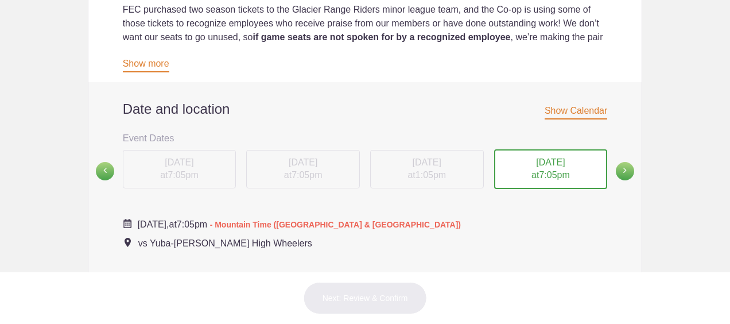
scroll to position [433, 0]
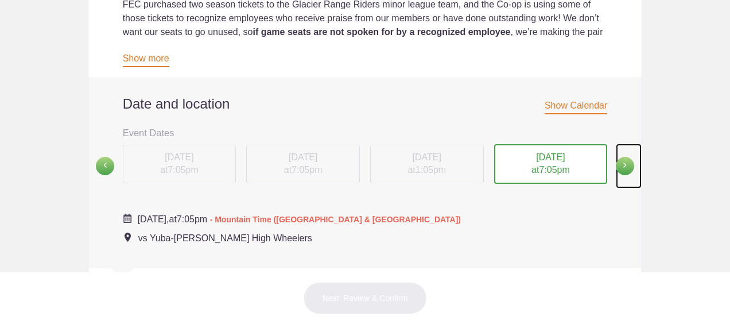
click at [616, 174] on link at bounding box center [629, 166] width 26 height 45
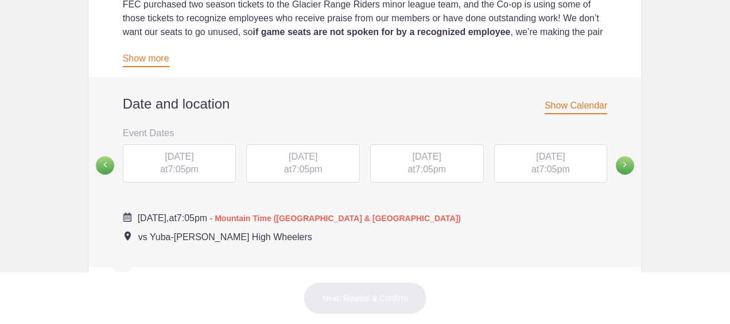
click at [541, 162] on div "[DATE] 7:05pm" at bounding box center [551, 163] width 114 height 39
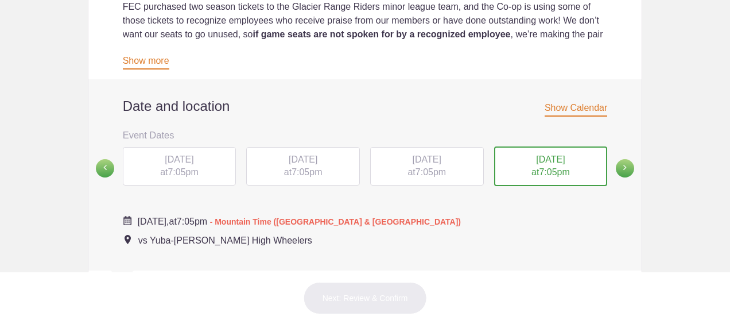
scroll to position [431, 0]
click at [423, 167] on div "FRI, Aug 22, 2025 at 7:05pm" at bounding box center [427, 165] width 114 height 39
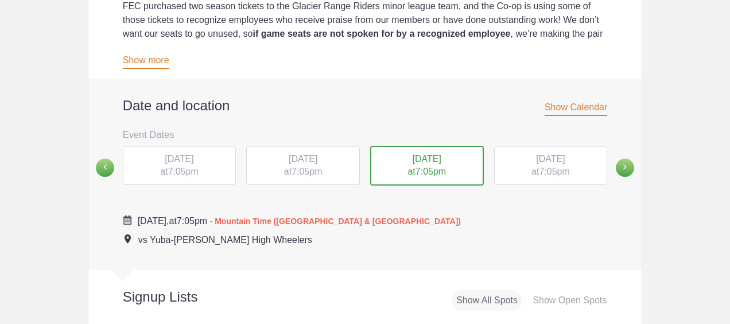
drag, startPoint x: 423, startPoint y: 167, endPoint x: 385, endPoint y: 249, distance: 90.7
click at [385, 249] on div "Date and location Show Calendar Event Dates Tuesday, May 20 7:05PM Wednesday, M…" at bounding box center [365, 174] width 554 height 191
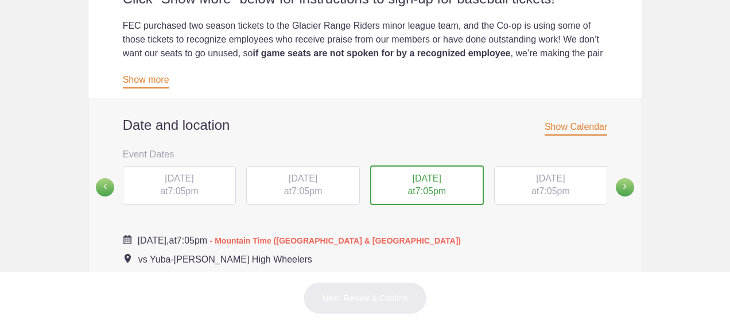
scroll to position [411, 0]
click at [537, 184] on span "[DATE]" at bounding box center [550, 179] width 29 height 10
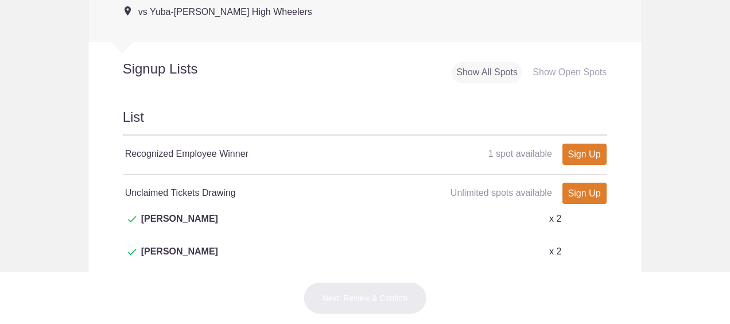
scroll to position [663, 0]
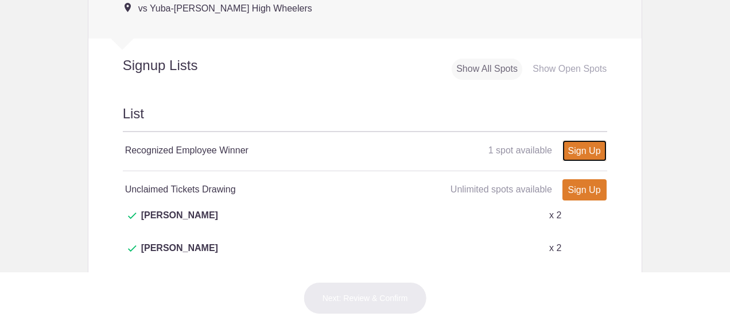
click at [574, 150] on link "Sign Up" at bounding box center [585, 150] width 44 height 21
type input "1"
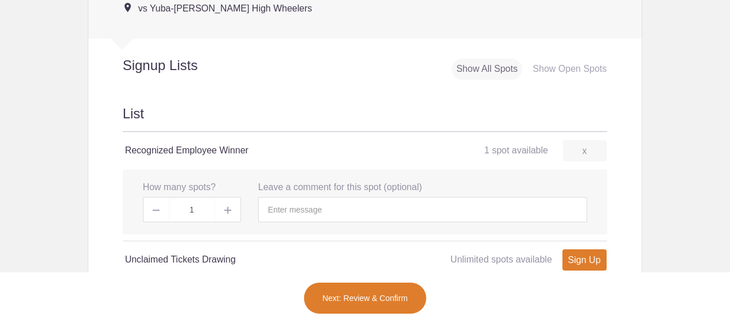
click at [218, 212] on span at bounding box center [228, 209] width 26 height 25
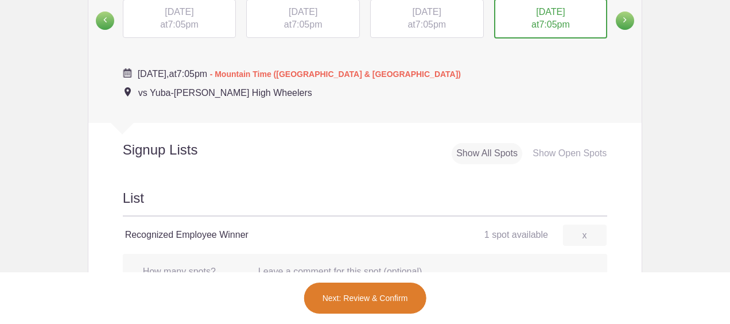
scroll to position [583, 0]
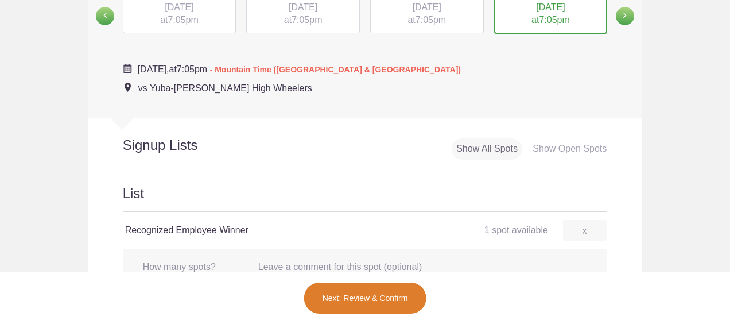
click at [482, 148] on div "Show All Spots" at bounding box center [487, 148] width 71 height 21
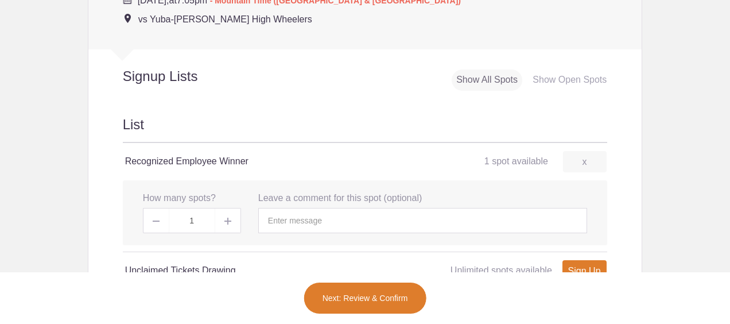
scroll to position [651, 0]
click at [558, 77] on div "Show Open Spots" at bounding box center [569, 80] width 83 height 21
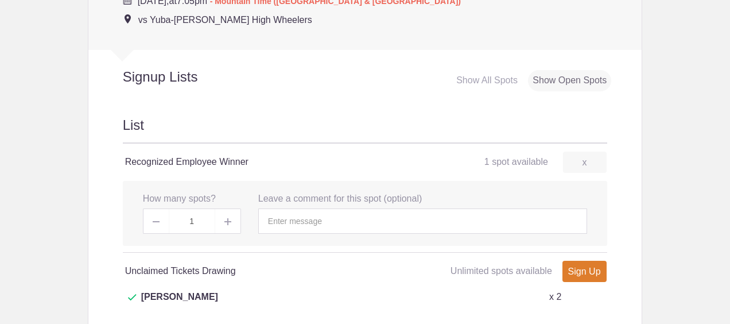
click at [558, 78] on div "Show Open Spots" at bounding box center [569, 80] width 83 height 21
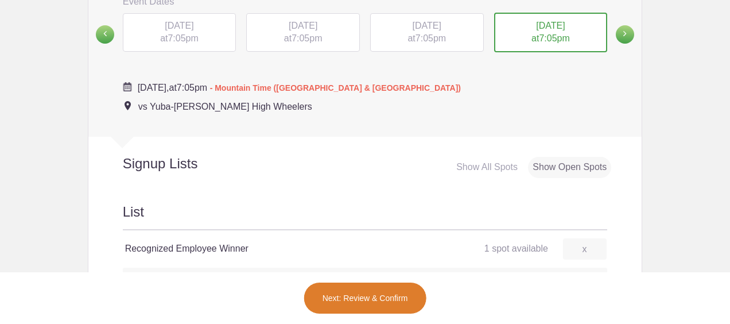
scroll to position [564, 0]
click at [618, 36] on span at bounding box center [625, 35] width 18 height 18
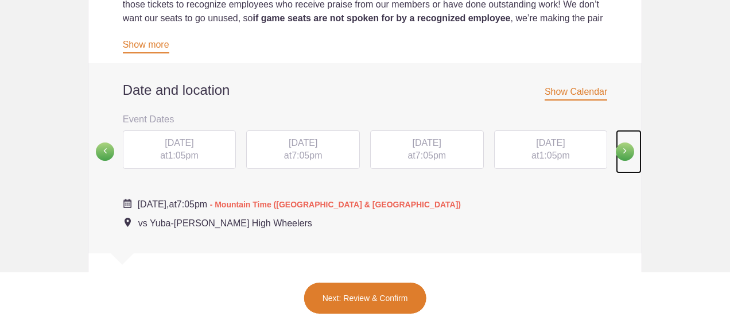
scroll to position [446, 0]
click at [441, 138] on span "[DATE]" at bounding box center [427, 143] width 29 height 10
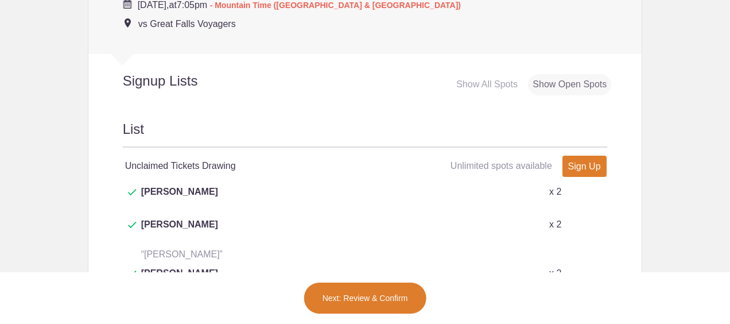
scroll to position [646, 0]
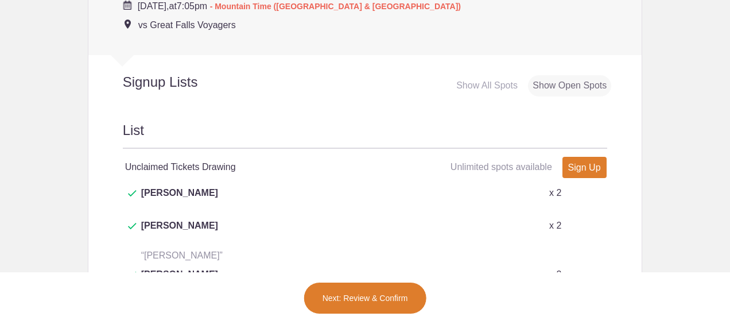
drag, startPoint x: 446, startPoint y: 165, endPoint x: 370, endPoint y: 118, distance: 88.7
click at [370, 118] on div "List Unclaimed Tickets Drawing Unlimited spots available Unlimited spots availa…" at bounding box center [365, 222] width 554 height 241
click at [552, 82] on div "Show Open Spots" at bounding box center [569, 85] width 83 height 21
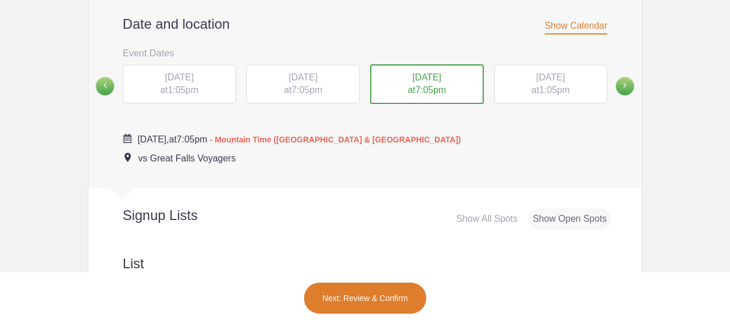
scroll to position [512, 0]
click at [96, 82] on span at bounding box center [105, 87] width 18 height 18
click at [539, 86] on span "7:05pm" at bounding box center [554, 90] width 30 height 10
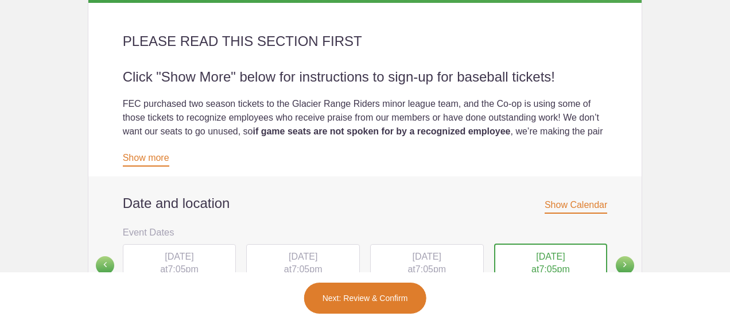
scroll to position [332, 0]
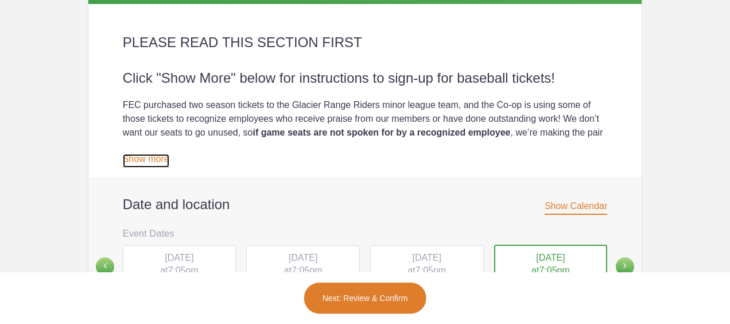
click at [138, 156] on link "Show more" at bounding box center [146, 161] width 47 height 14
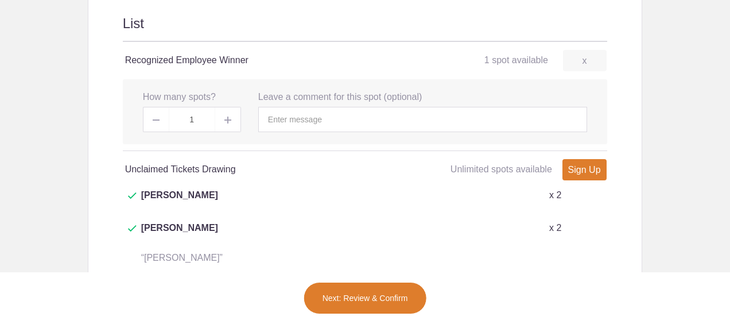
scroll to position [1045, 0]
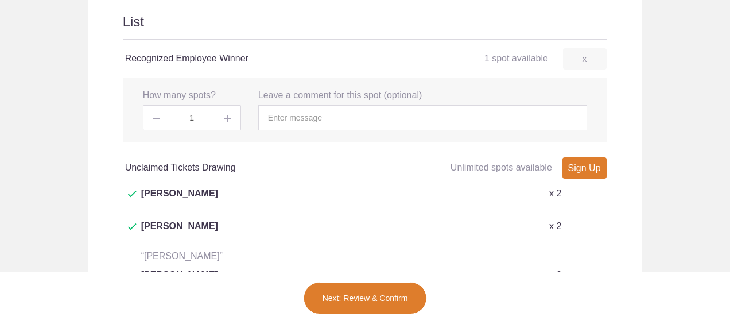
click at [365, 301] on button "Next: Review & Confirm" at bounding box center [365, 298] width 123 height 32
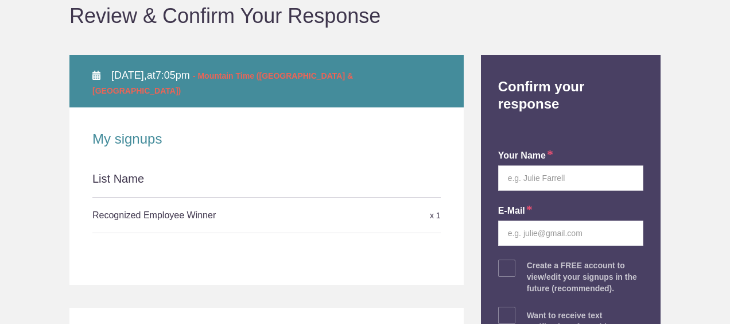
scroll to position [119, 0]
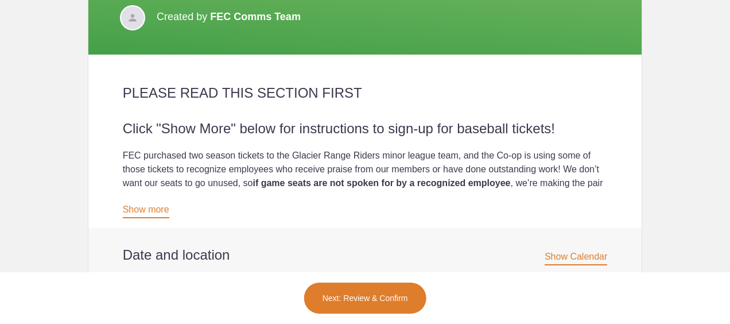
scroll to position [282, 0]
click at [138, 206] on link "Show more" at bounding box center [146, 211] width 47 height 14
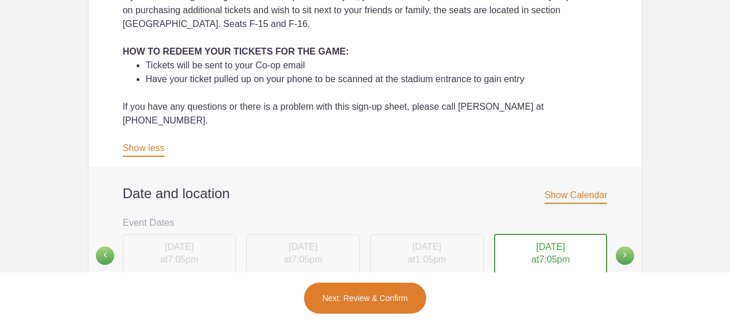
scroll to position [635, 0]
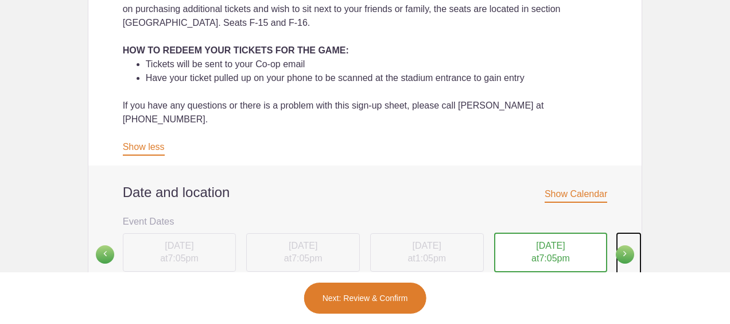
click at [620, 245] on span at bounding box center [625, 254] width 18 height 18
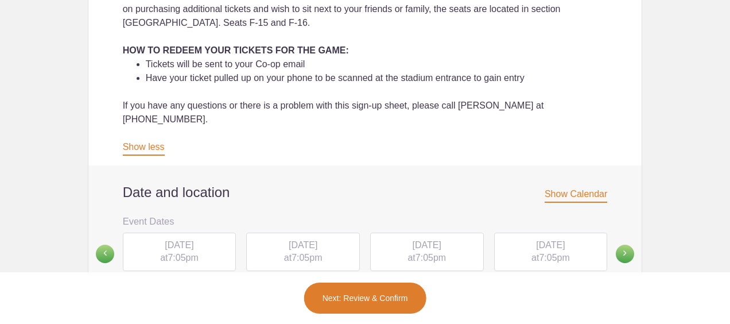
click at [540, 253] on span "7:05pm" at bounding box center [554, 258] width 30 height 10
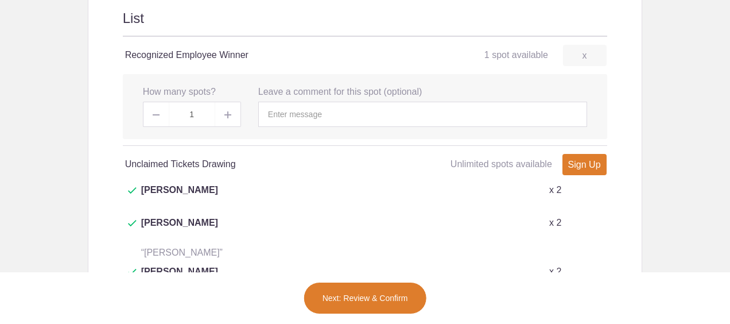
scroll to position [757, 0]
click at [361, 115] on input "text" at bounding box center [422, 114] width 329 height 25
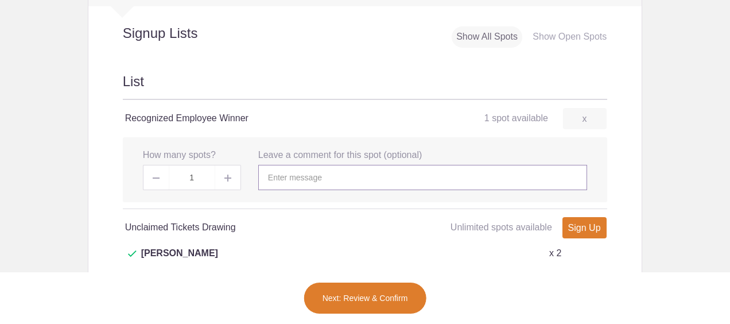
scroll to position [696, 0]
click at [549, 32] on div "Show Open Spots" at bounding box center [569, 35] width 83 height 21
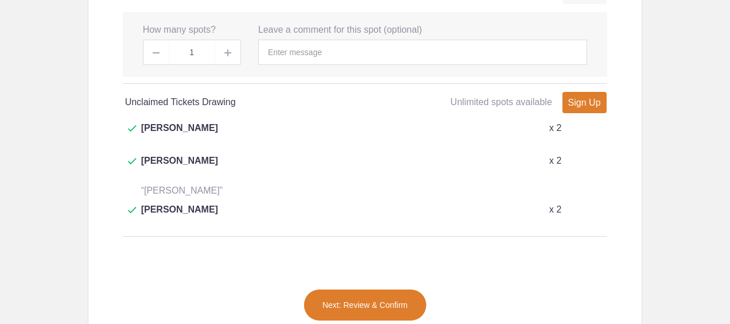
scroll to position [826, 0]
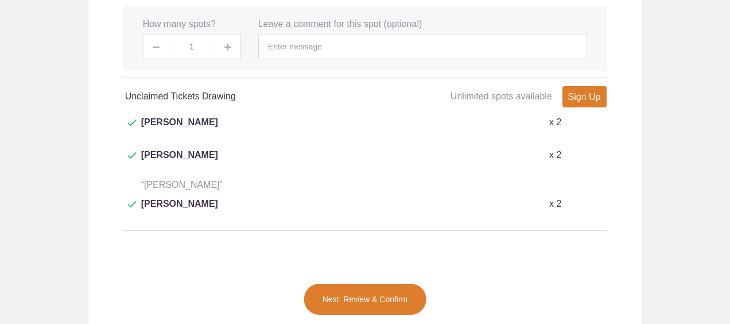
click at [363, 283] on button "Next: Review & Confirm" at bounding box center [365, 299] width 123 height 32
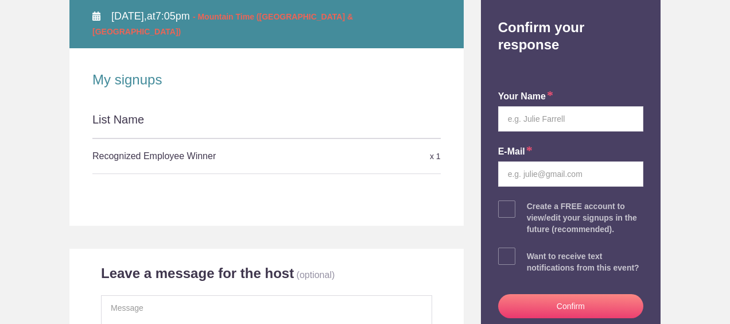
scroll to position [175, 0]
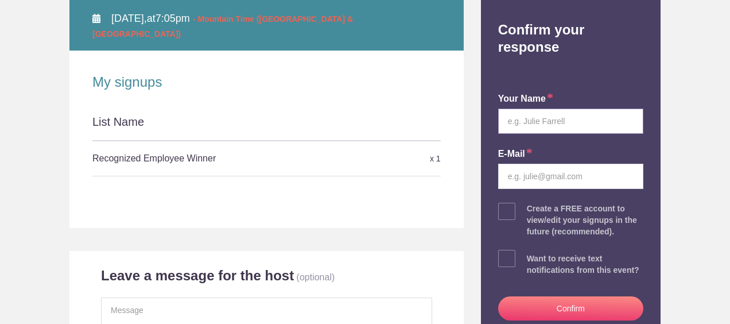
click at [551, 110] on input "text" at bounding box center [570, 121] width 145 height 25
type input "[PERSON_NAME]"
type input "[DOMAIN_NAME]"
click at [630, 171] on span at bounding box center [634, 175] width 9 height 9
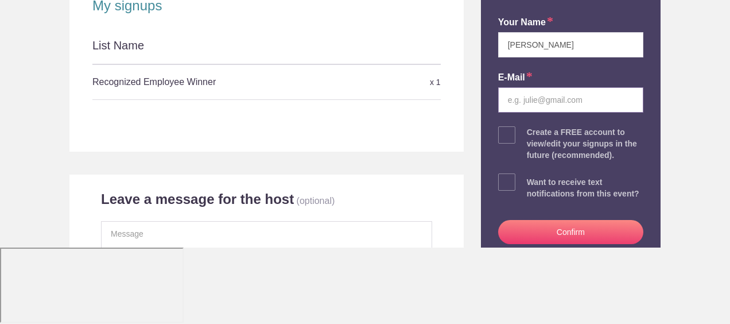
type input "[PERSON_NAME][EMAIL_ADDRESS][DOMAIN_NAME]"
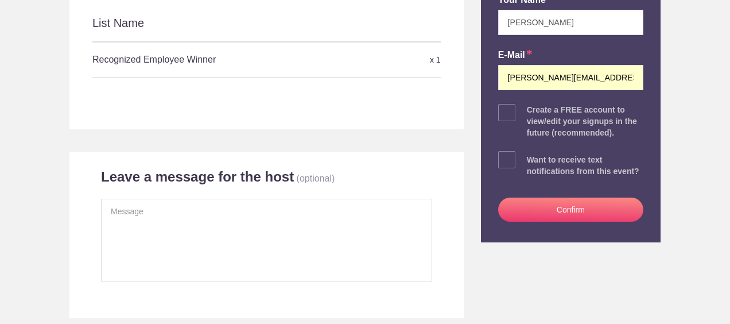
scroll to position [274, 0]
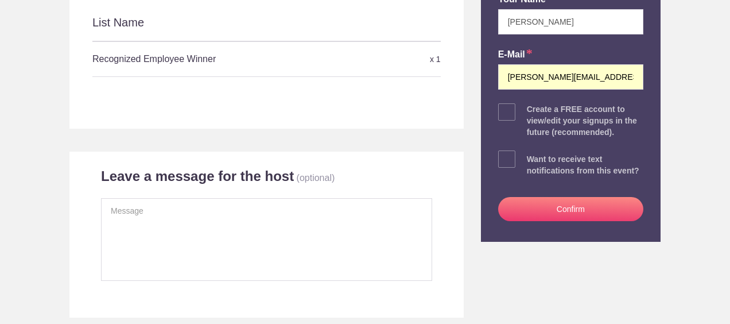
click at [501, 150] on span at bounding box center [506, 158] width 17 height 17
click at [531, 153] on input "checkbox" at bounding box center [603, 156] width 145 height 7
checkbox input "true"
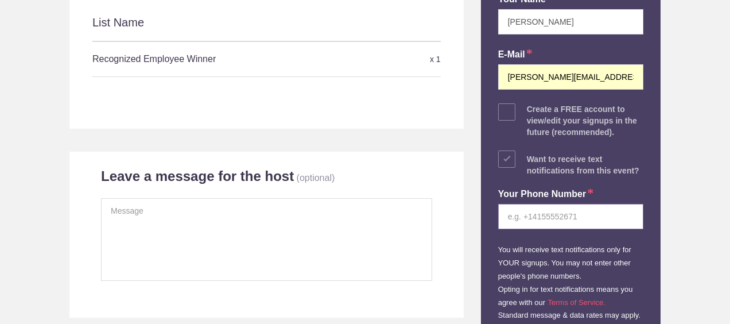
click at [563, 204] on input "tel" at bounding box center [570, 216] width 145 height 25
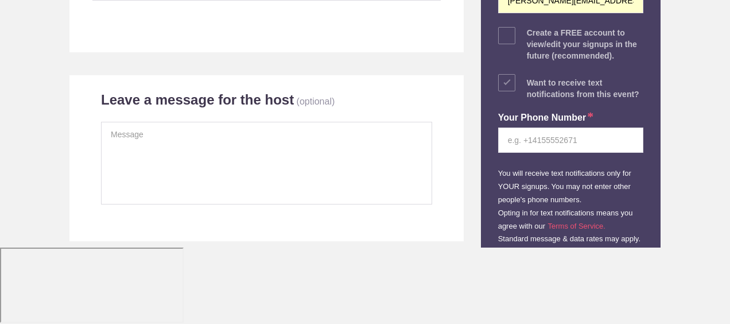
click at [573, 217] on div "Your Phone Number You will receive text notifications only for YOUR signups. Yo…" at bounding box center [570, 172] width 145 height 145
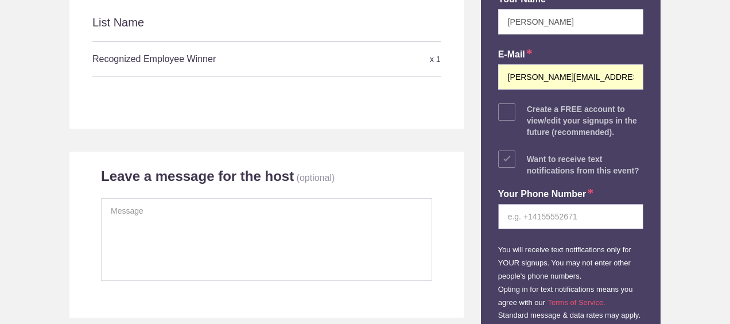
click at [583, 204] on input "tel" at bounding box center [570, 216] width 145 height 25
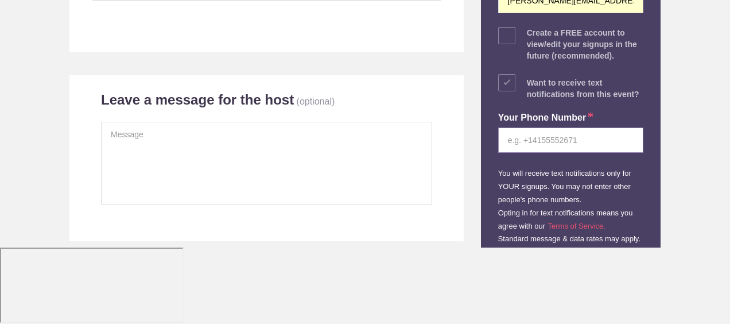
type input "4064710554"
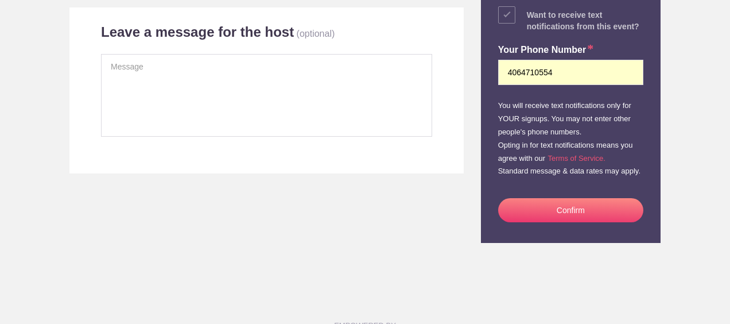
scroll to position [419, 0]
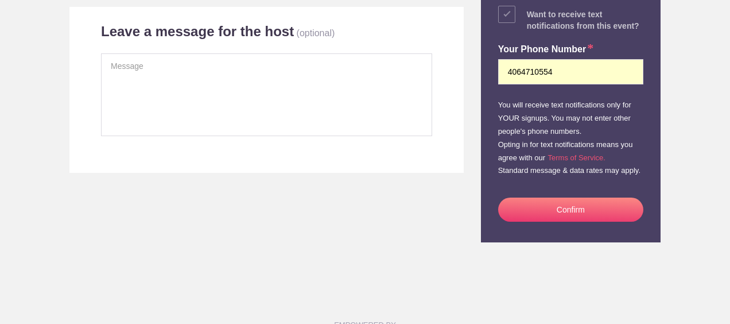
click at [570, 199] on button "Confirm" at bounding box center [570, 210] width 145 height 24
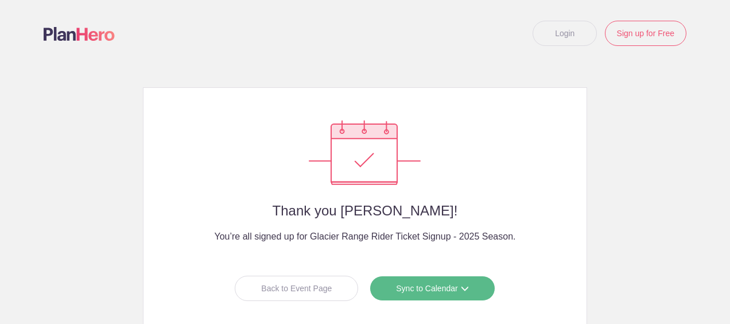
click at [407, 288] on link "Sync to Calendar" at bounding box center [432, 288] width 125 height 25
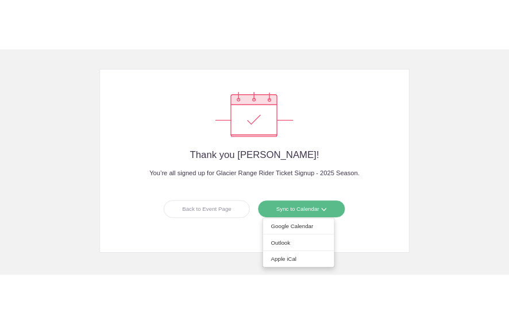
scroll to position [60, 0]
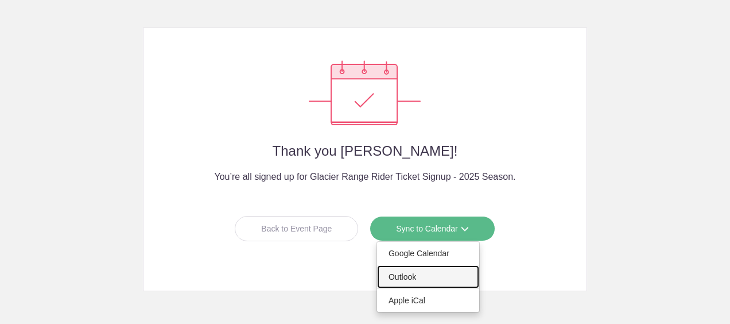
drag, startPoint x: 555, startPoint y: 285, endPoint x: 401, endPoint y: 270, distance: 154.6
click at [401, 270] on link "Outlook" at bounding box center [428, 276] width 102 height 23
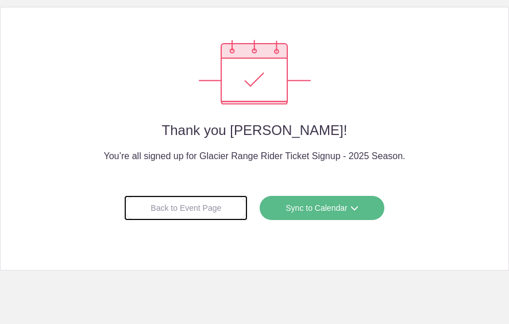
click at [189, 203] on div "Back to Event Page" at bounding box center [185, 207] width 123 height 25
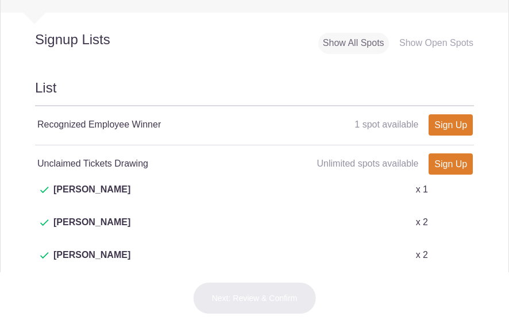
scroll to position [670, 0]
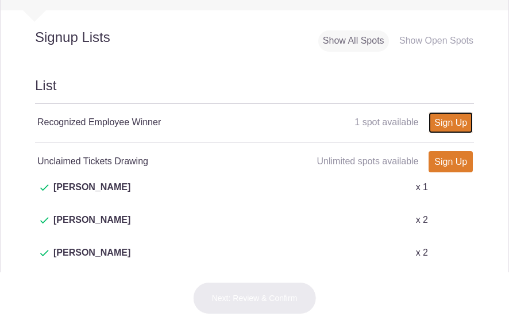
click at [432, 133] on link "Sign Up" at bounding box center [450, 122] width 44 height 21
type input "1"
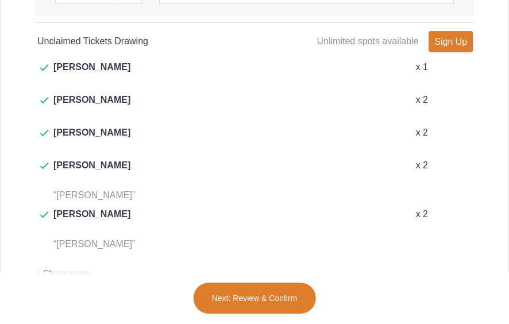
scroll to position [861, 0]
click at [59, 256] on button "+ Show more" at bounding box center [62, 274] width 55 height 36
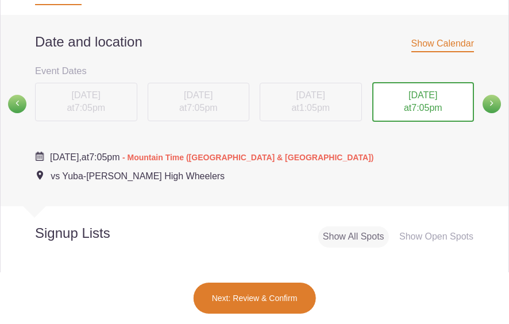
scroll to position [476, 0]
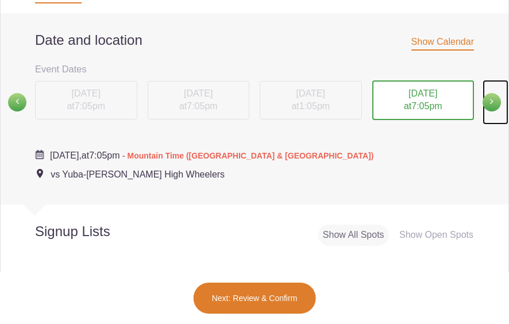
click at [486, 111] on span at bounding box center [491, 102] width 18 height 18
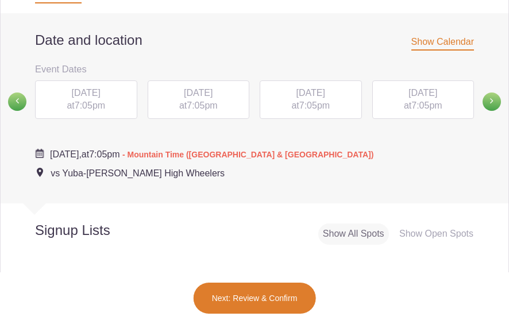
click at [415, 110] on span "7:05pm" at bounding box center [426, 105] width 30 height 10
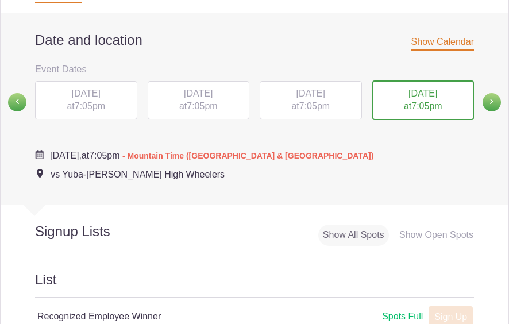
click at [370, 181] on div "Saturday, August 23, 2025, at 7:05pm - Mountain Time (US & Canada) vs Yuba-Sutt…" at bounding box center [254, 160] width 439 height 44
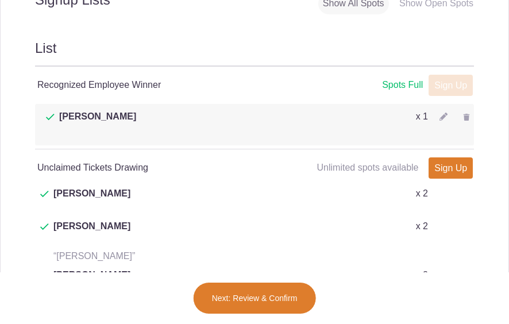
scroll to position [709, 0]
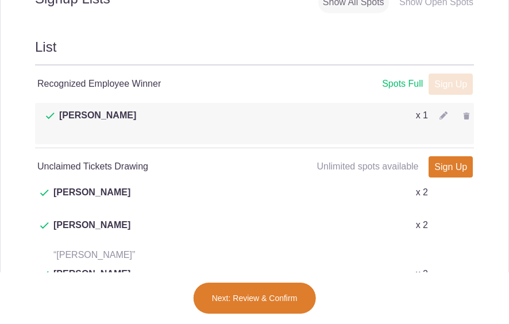
click at [212, 49] on div "List Recognized Employee Winner Spots Full Spots Full Sign Up x x How many spot…" at bounding box center [255, 181] width 508 height 324
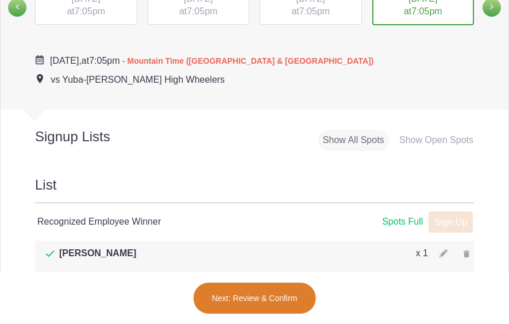
scroll to position [564, 0]
